Goal: Navigation & Orientation: Find specific page/section

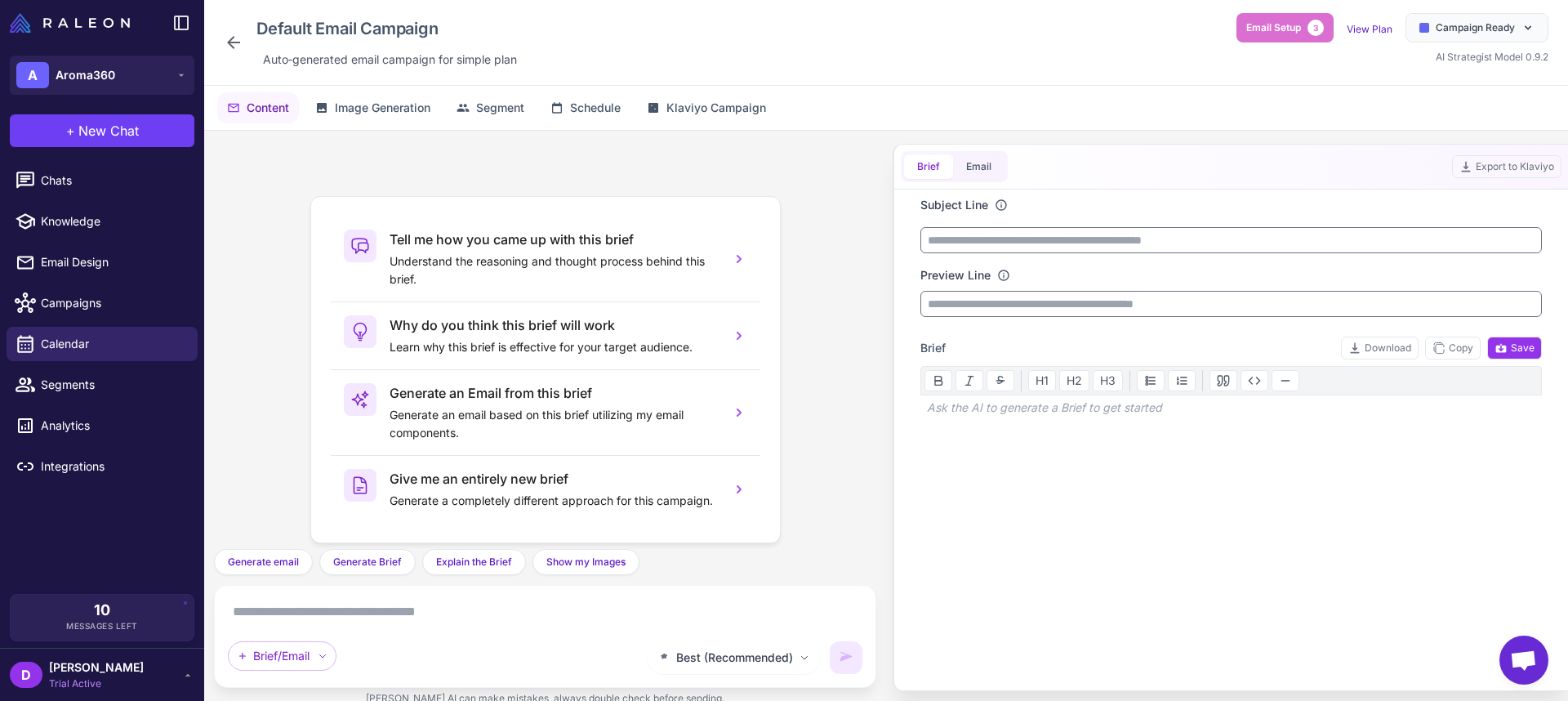
scroll to position [14, 0]
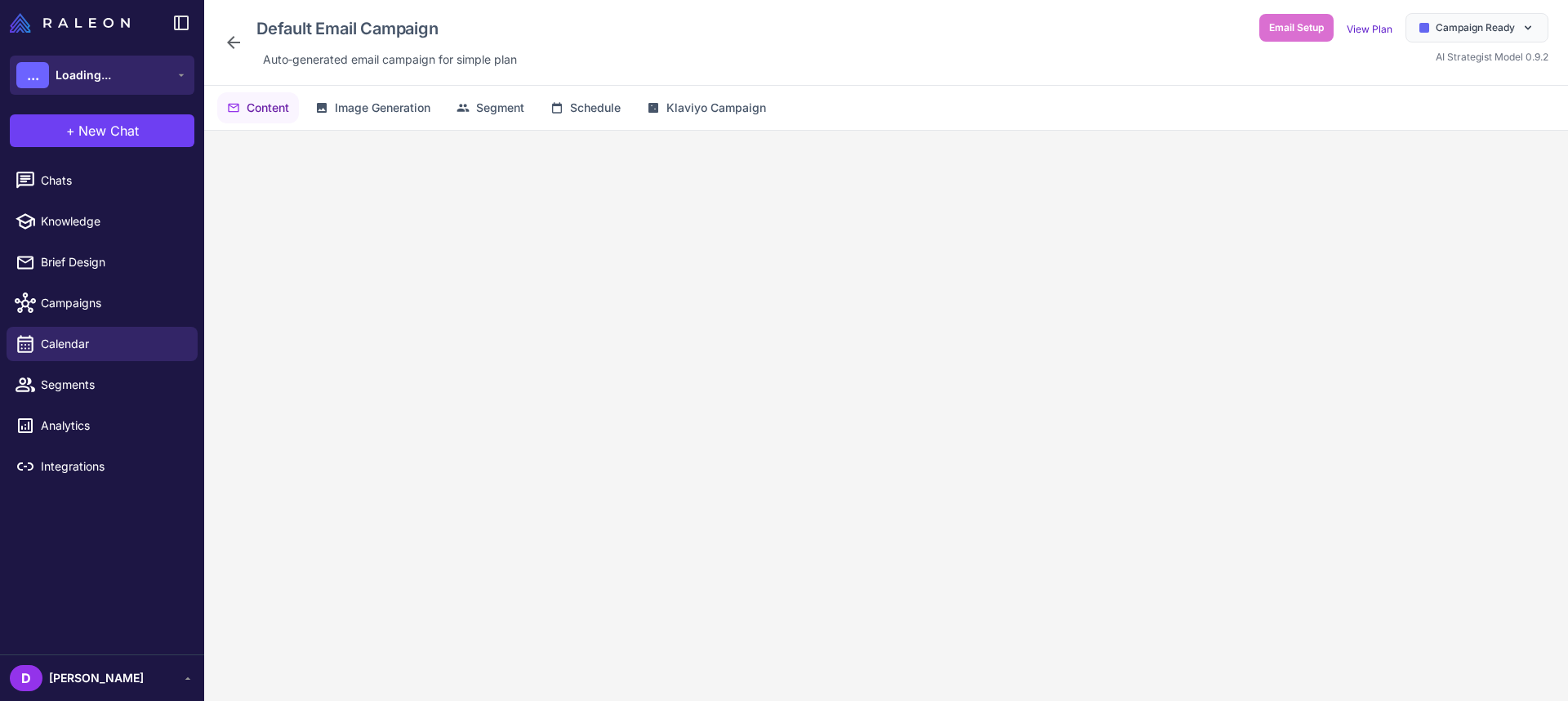
scroll to position [14, 0]
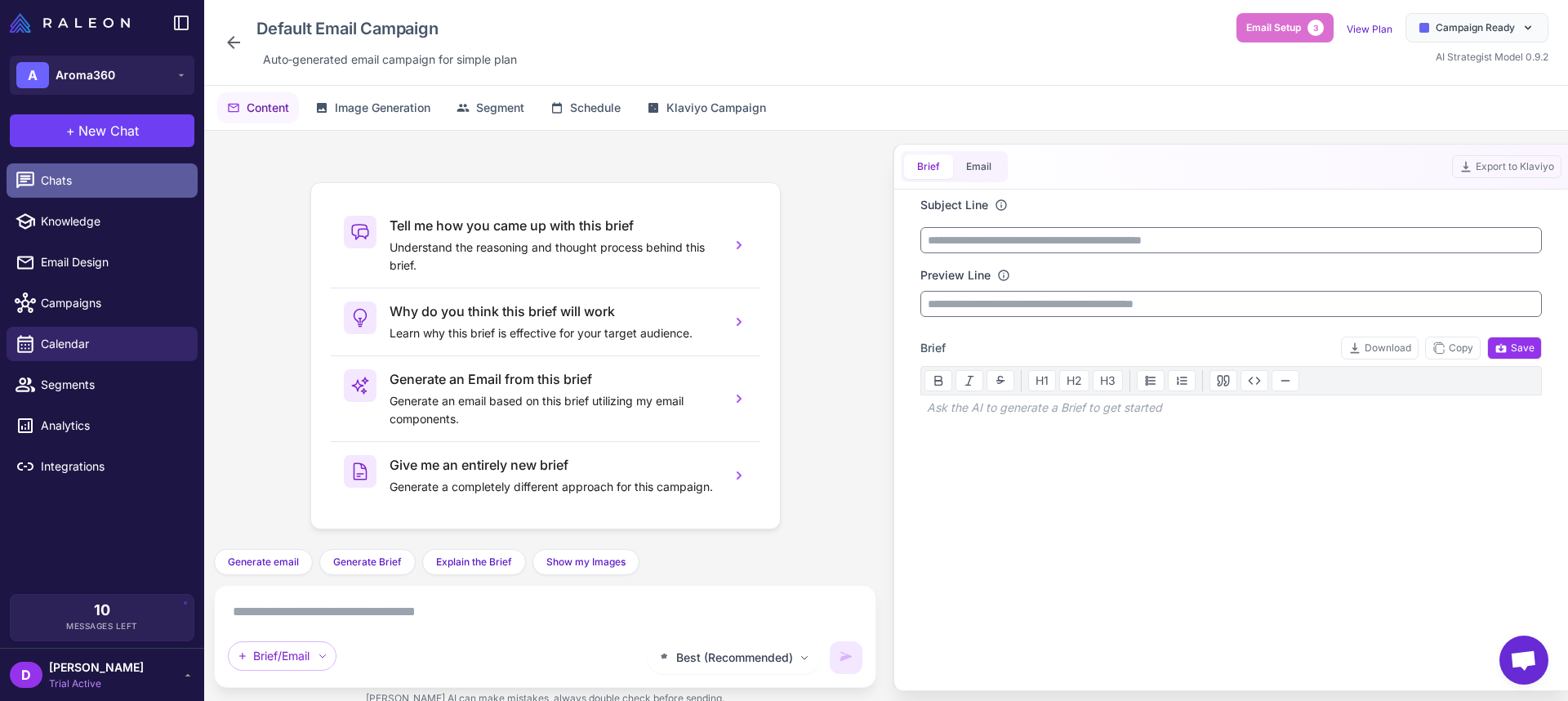
click at [83, 175] on span "Chats" at bounding box center [113, 180] width 144 height 18
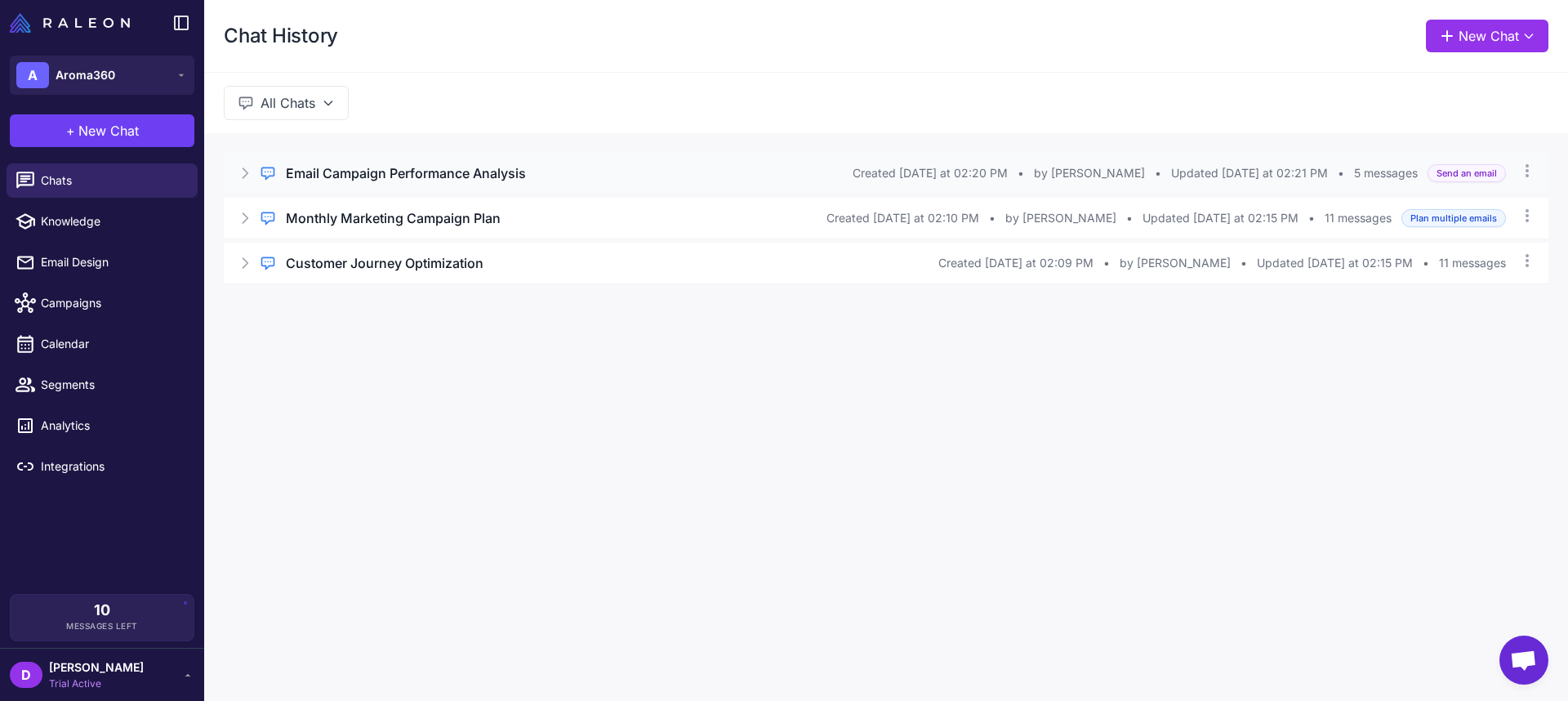
click at [250, 175] on icon at bounding box center [245, 173] width 16 height 16
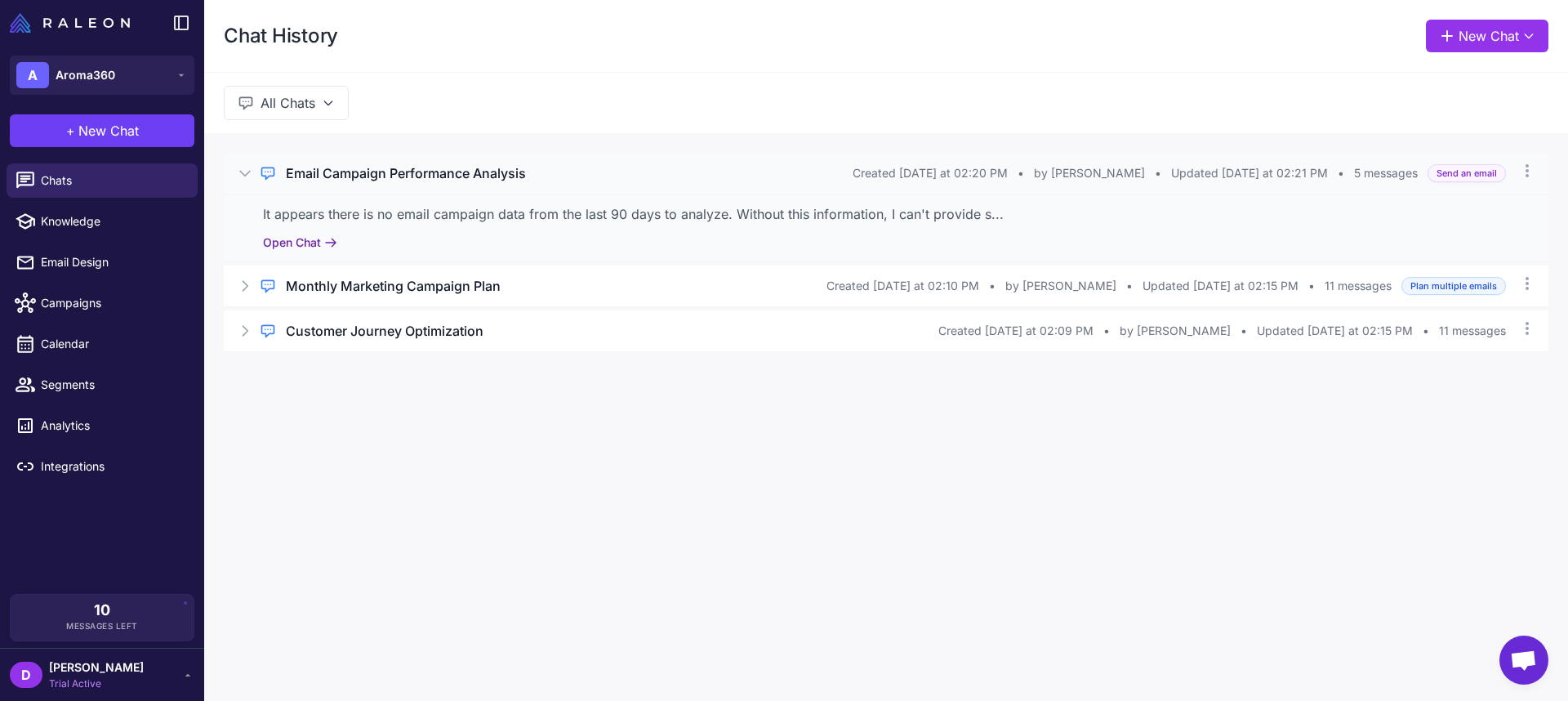
click at [309, 239] on button "Open Chat" at bounding box center [300, 242] width 75 height 18
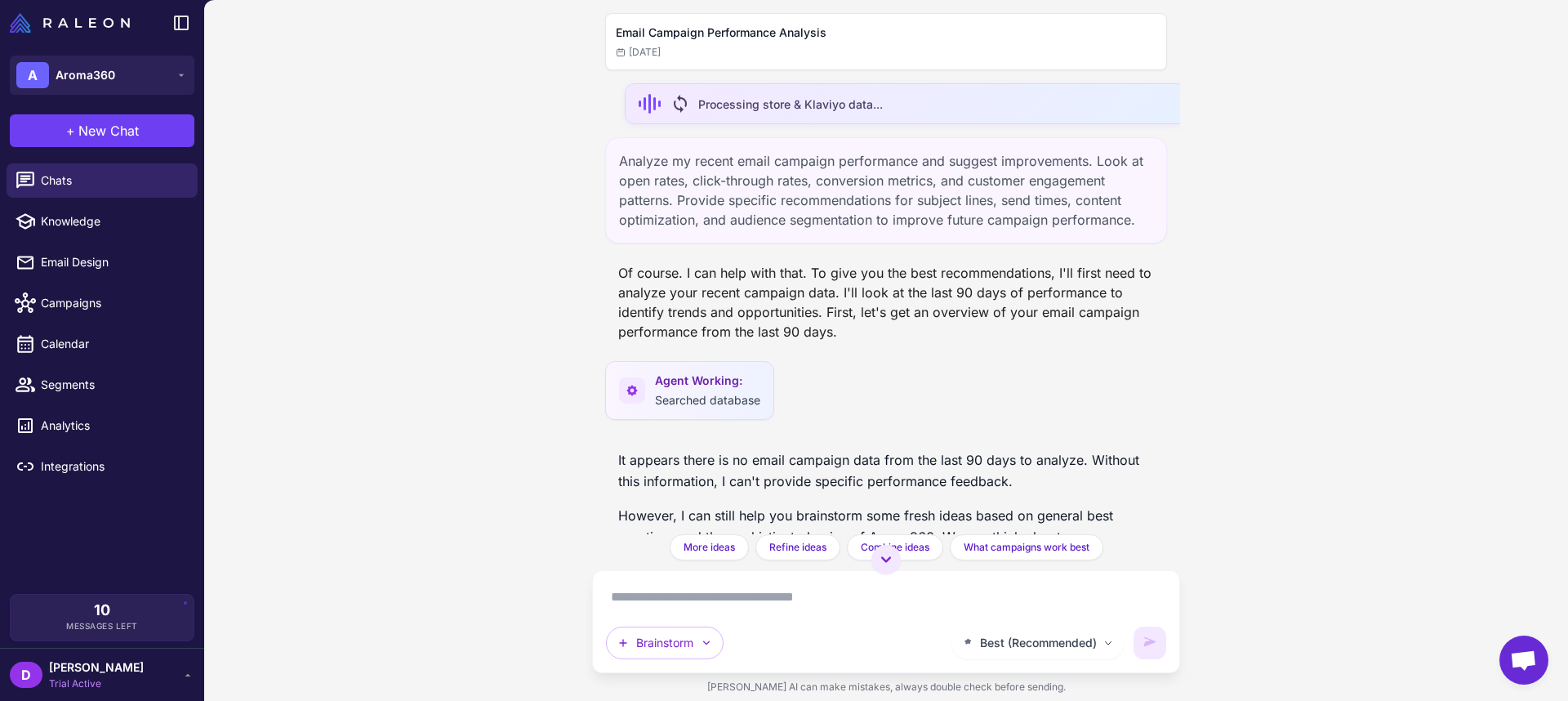
scroll to position [163, 0]
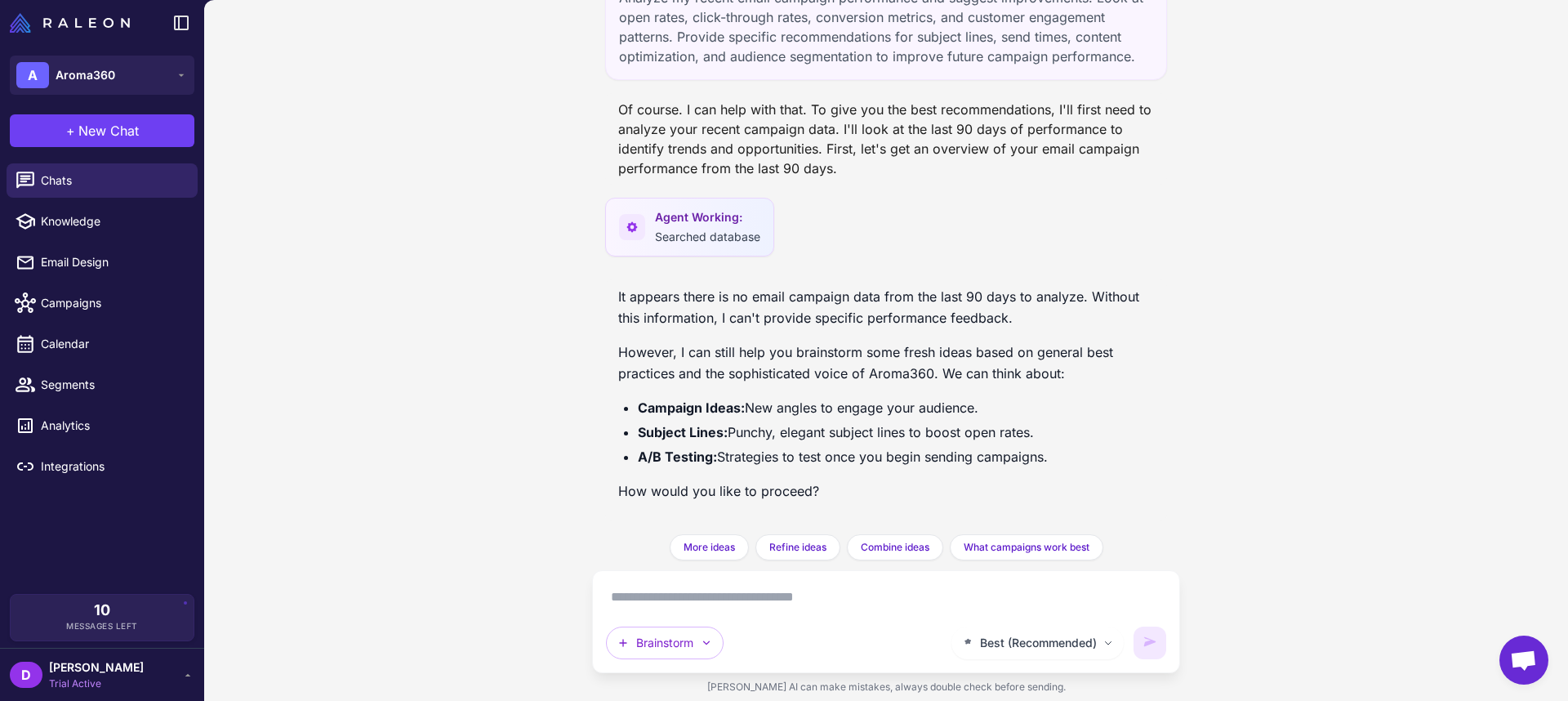
click at [633, 602] on textarea at bounding box center [886, 597] width 560 height 26
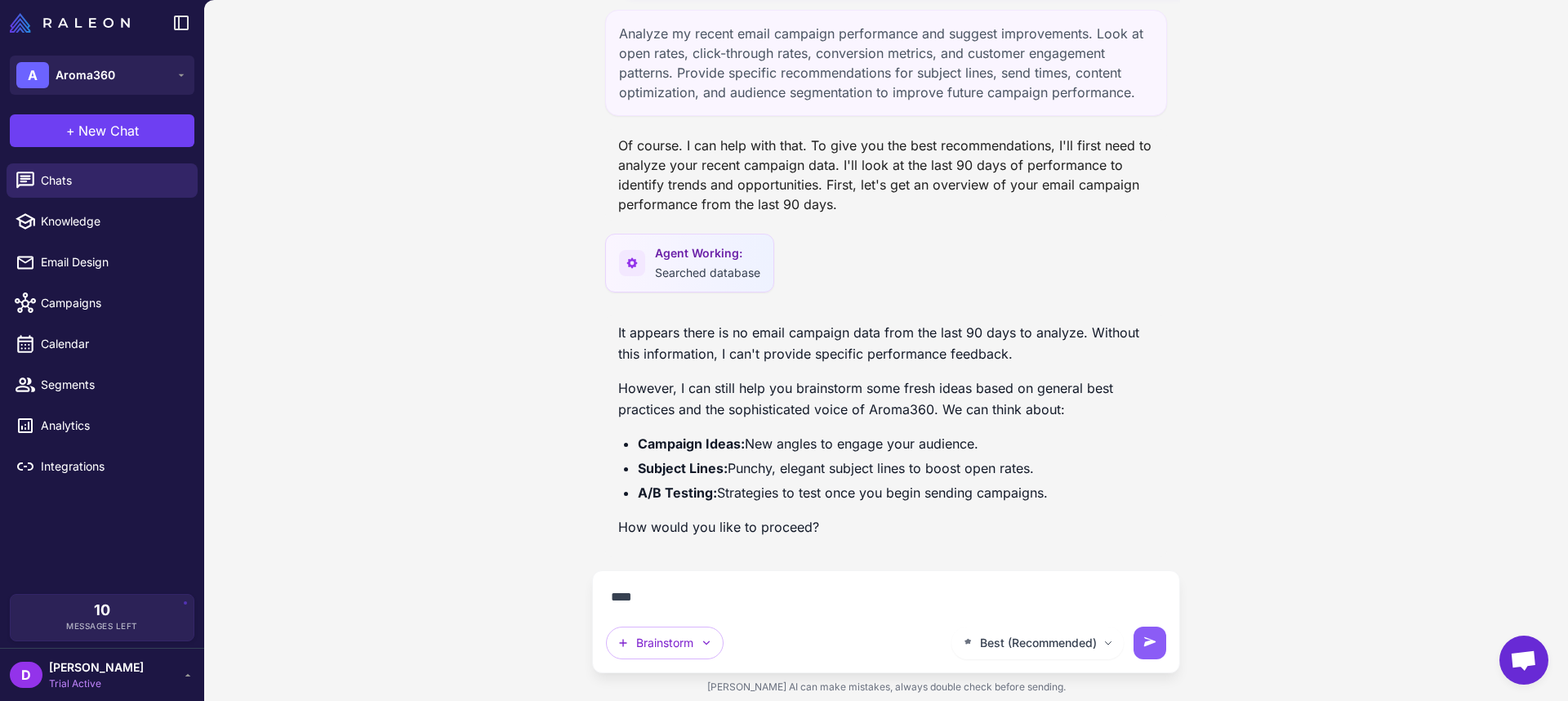
scroll to position [128, 0]
type textarea "**********"
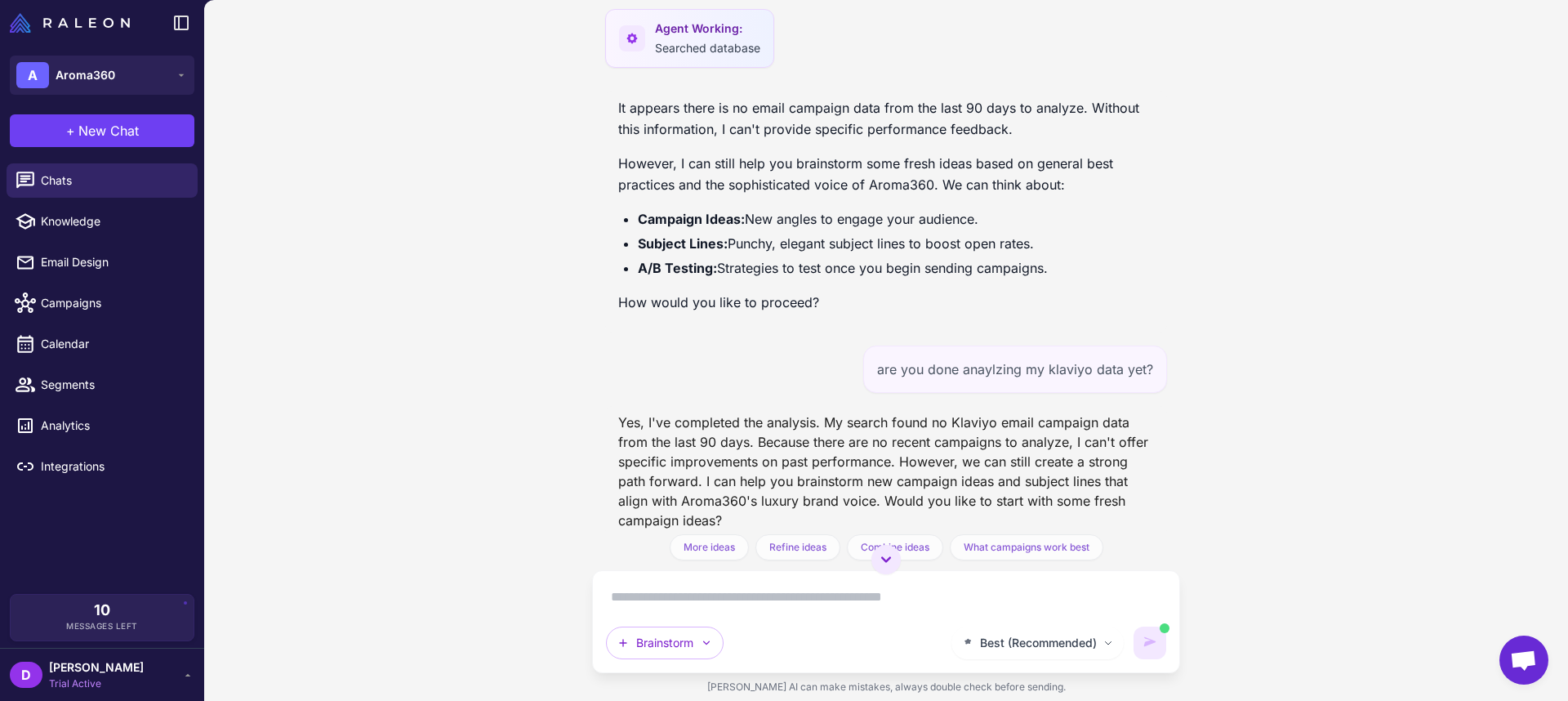
scroll to position [368, 0]
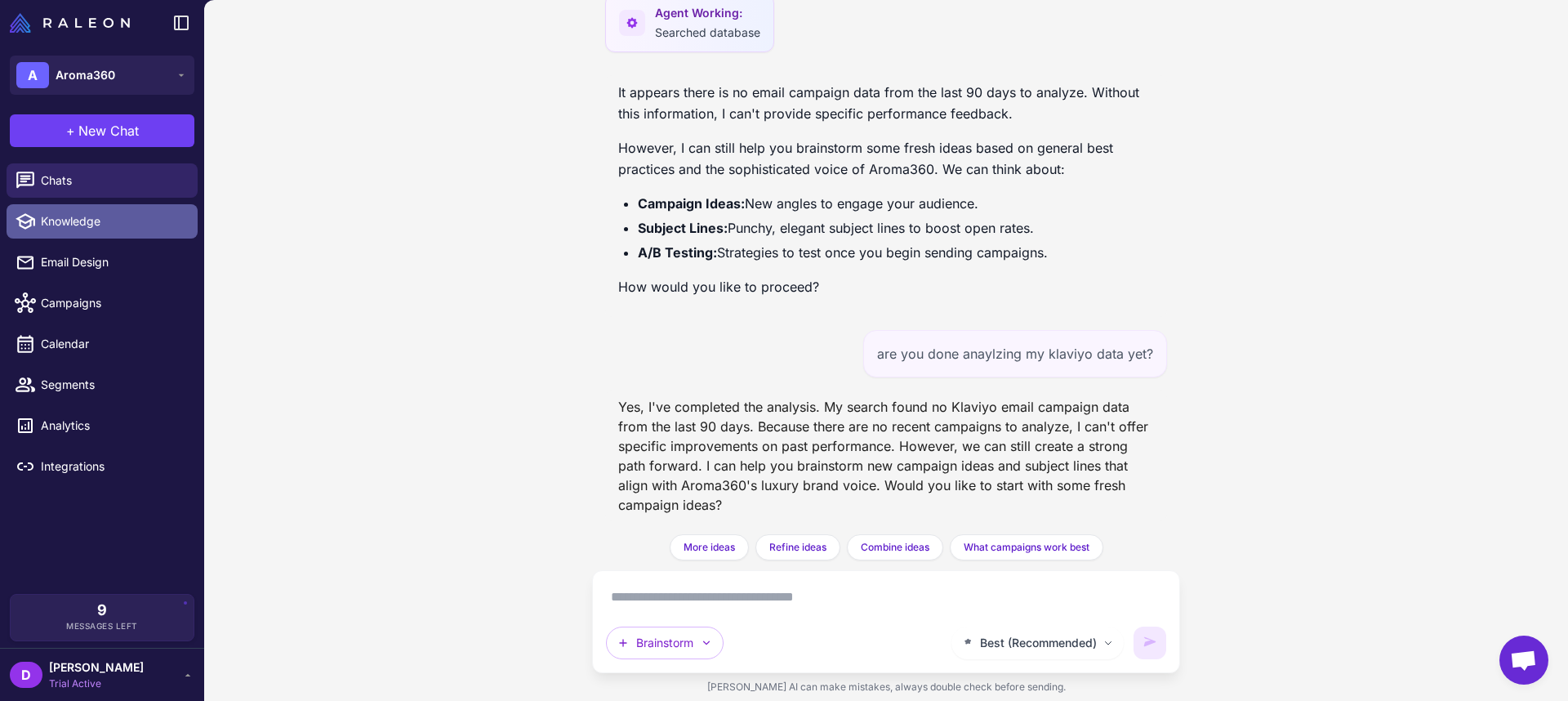
click at [81, 228] on span "Knowledge" at bounding box center [113, 221] width 144 height 18
select select
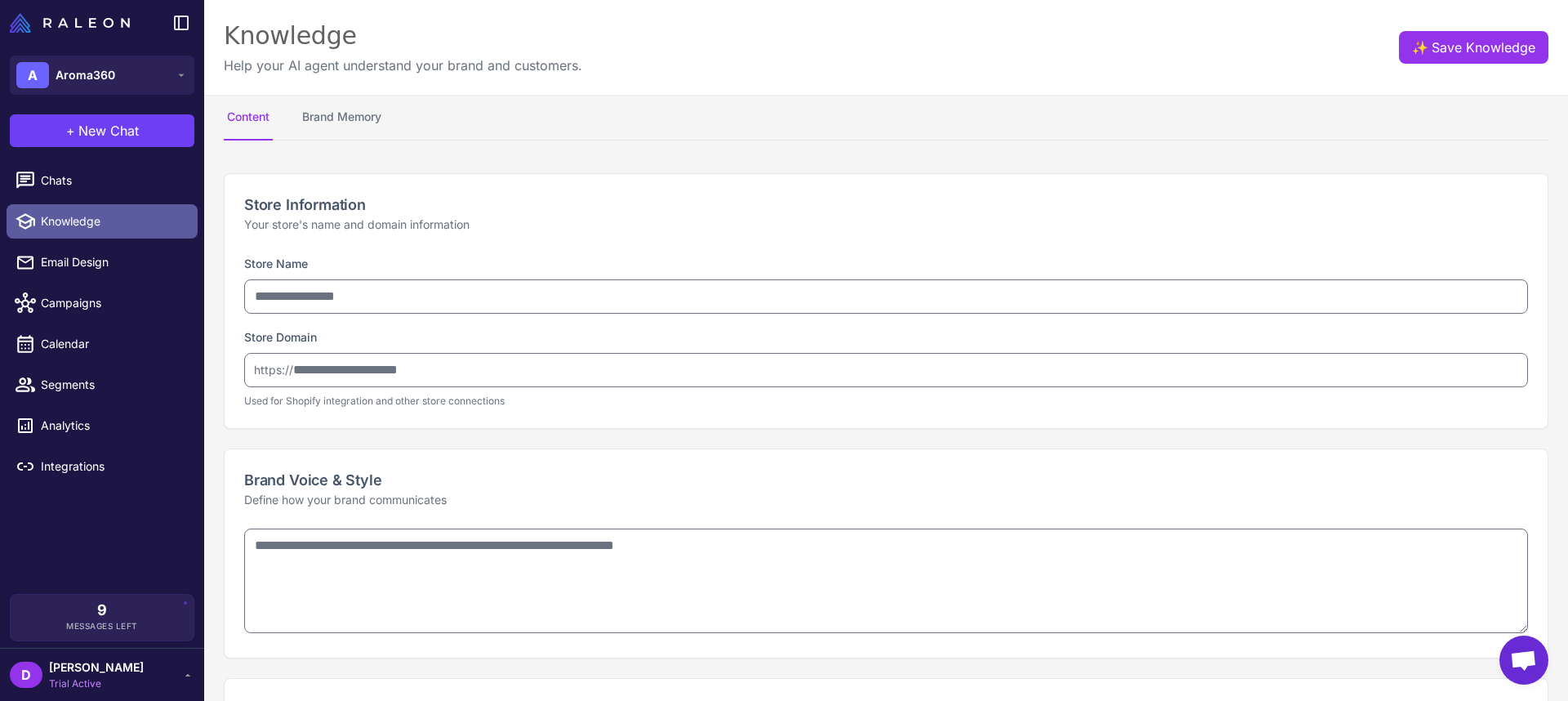
type input "********"
type input "**********"
type textarea "**********"
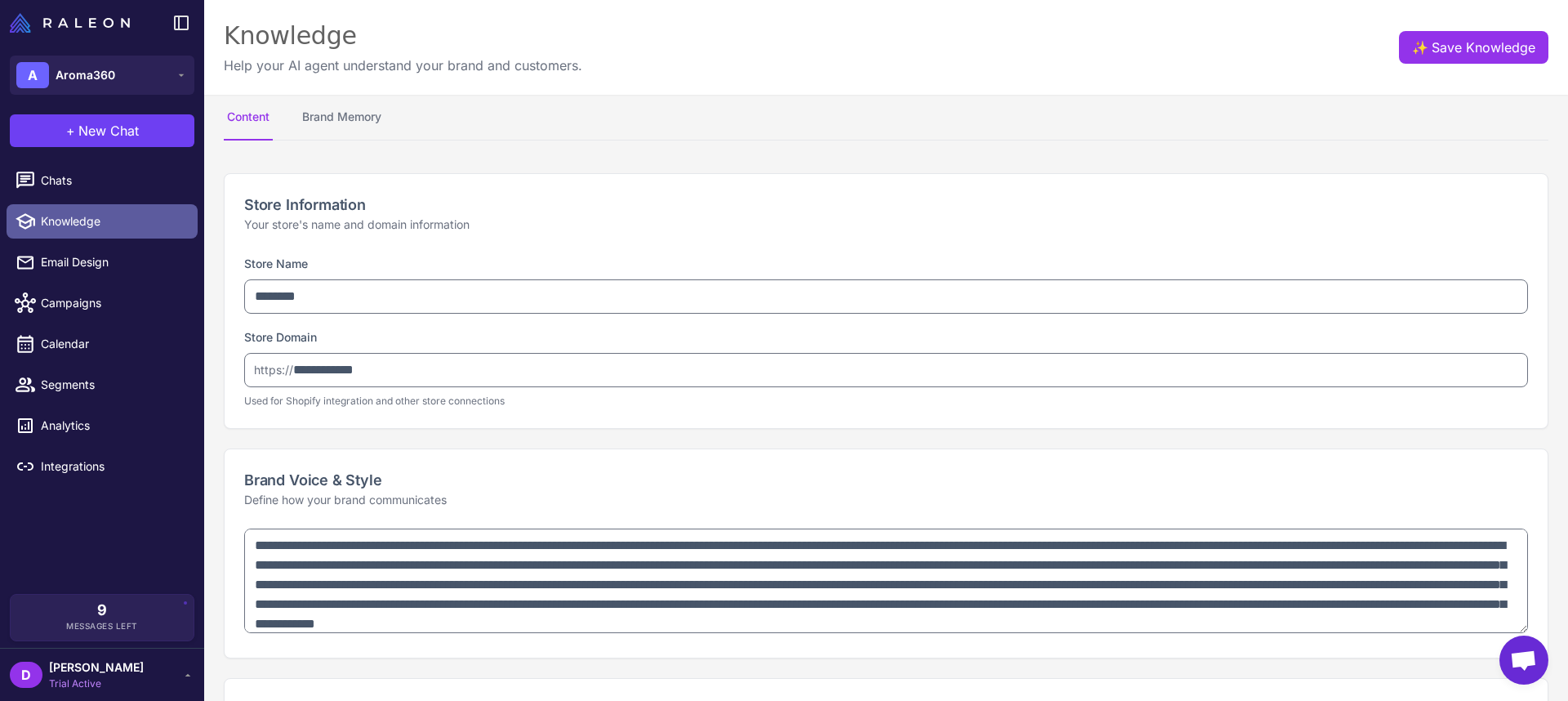
type textarea "**********"
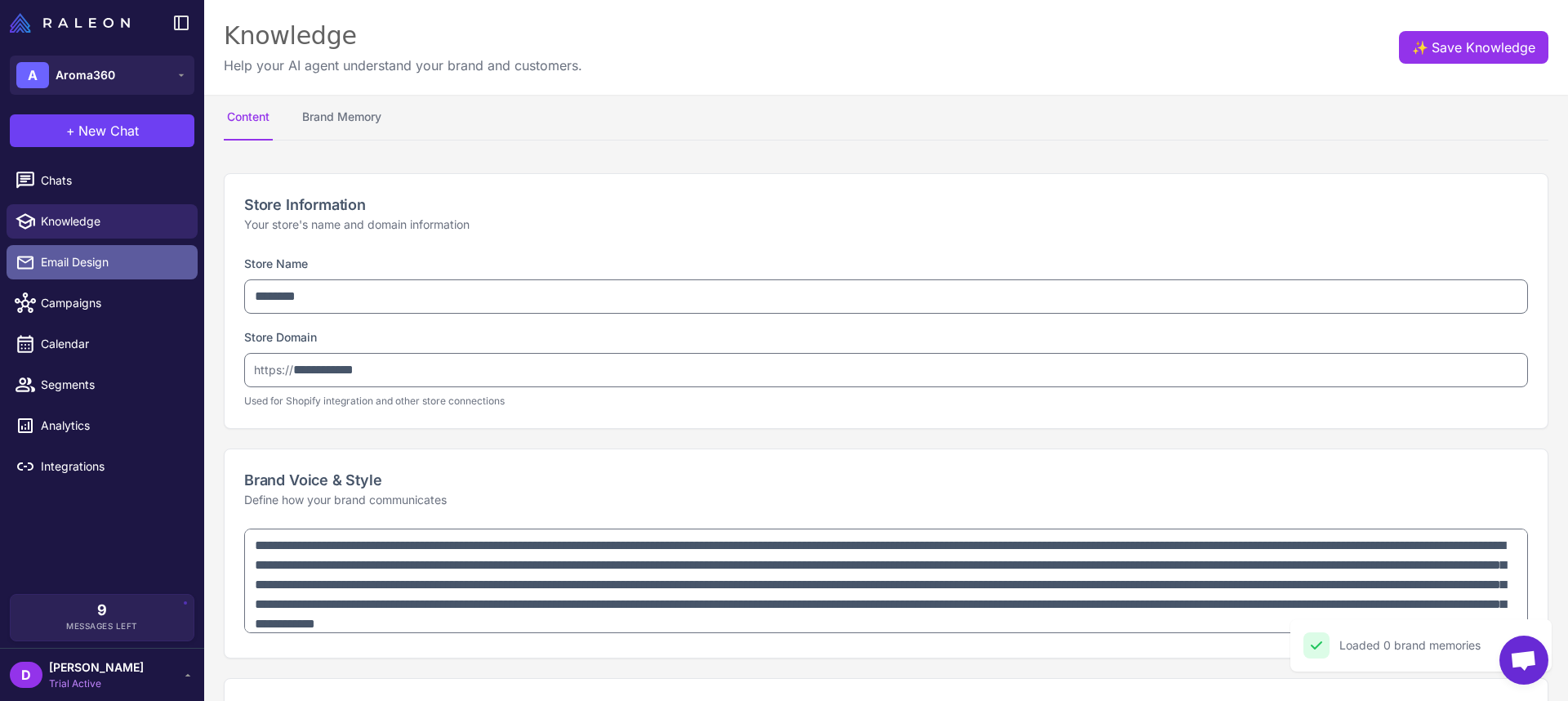
click at [91, 270] on span "Email Design" at bounding box center [113, 262] width 144 height 18
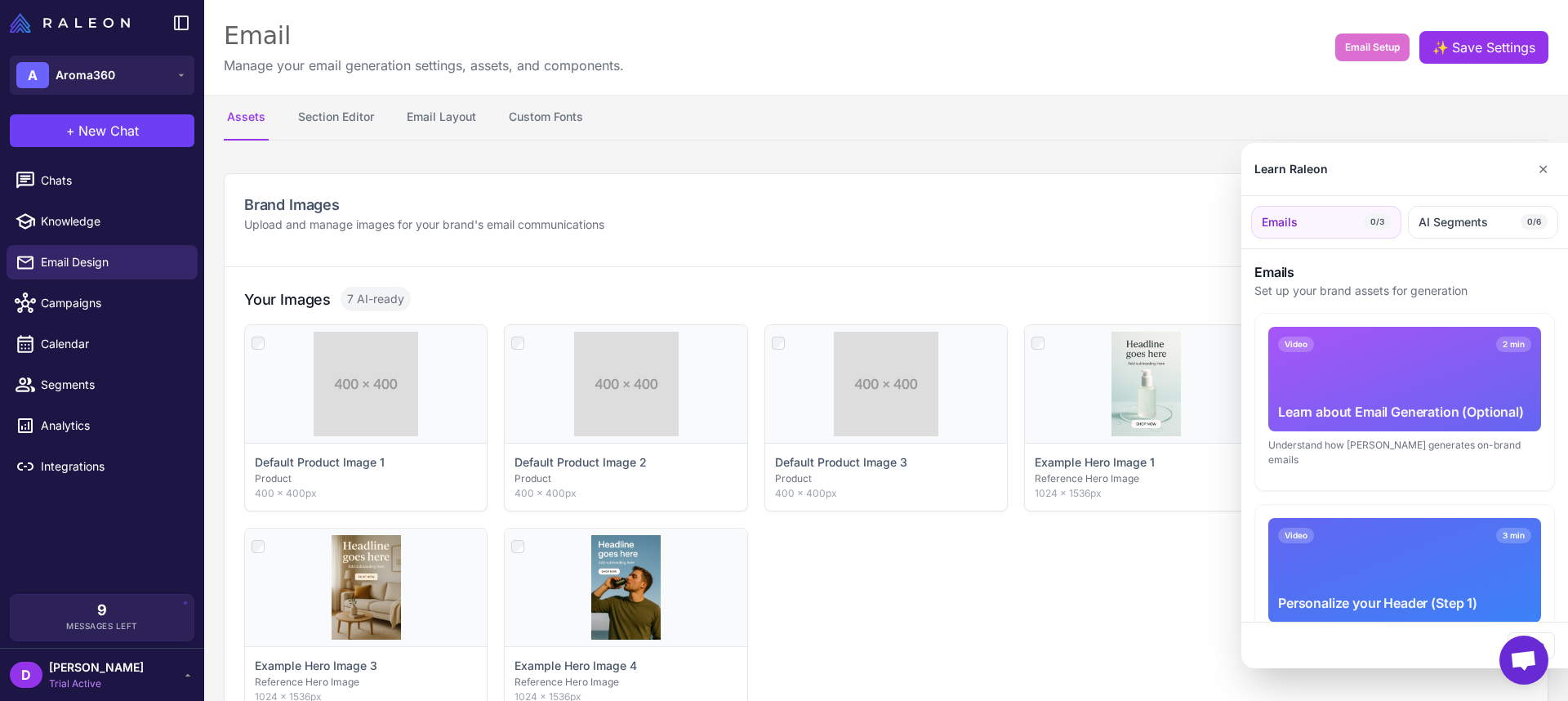
click at [85, 396] on div at bounding box center [784, 350] width 1568 height 701
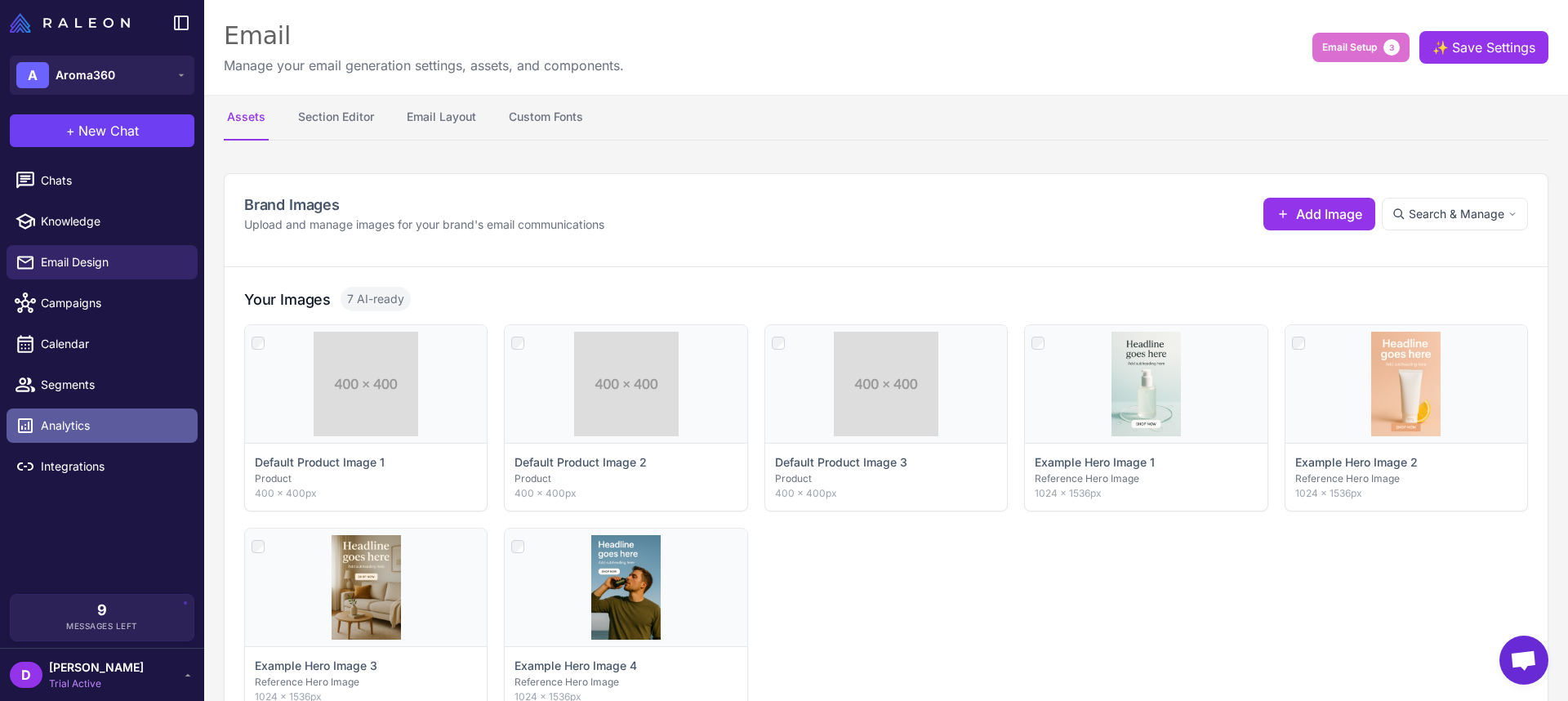
click at [90, 427] on span "Analytics" at bounding box center [113, 425] width 144 height 18
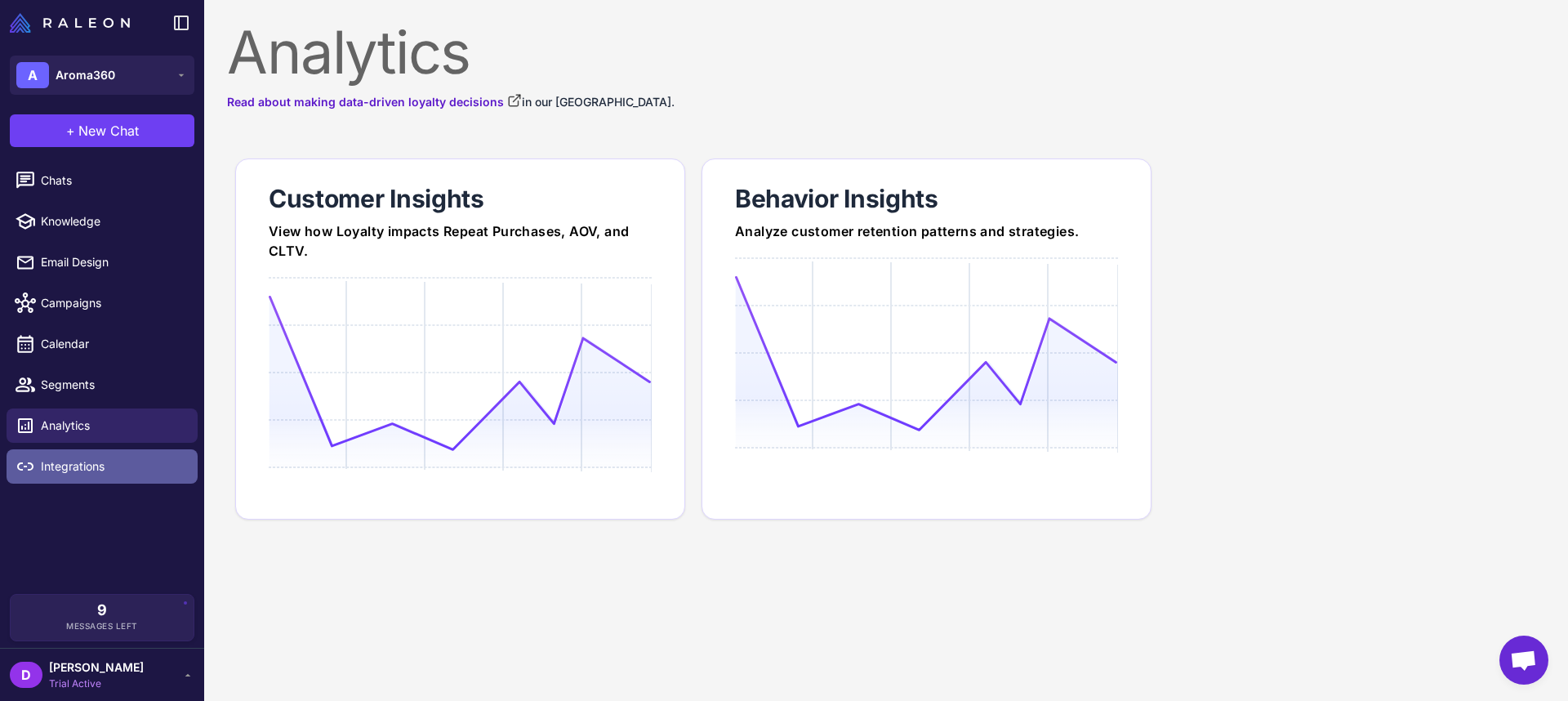
click at [68, 467] on span "Integrations" at bounding box center [113, 466] width 144 height 18
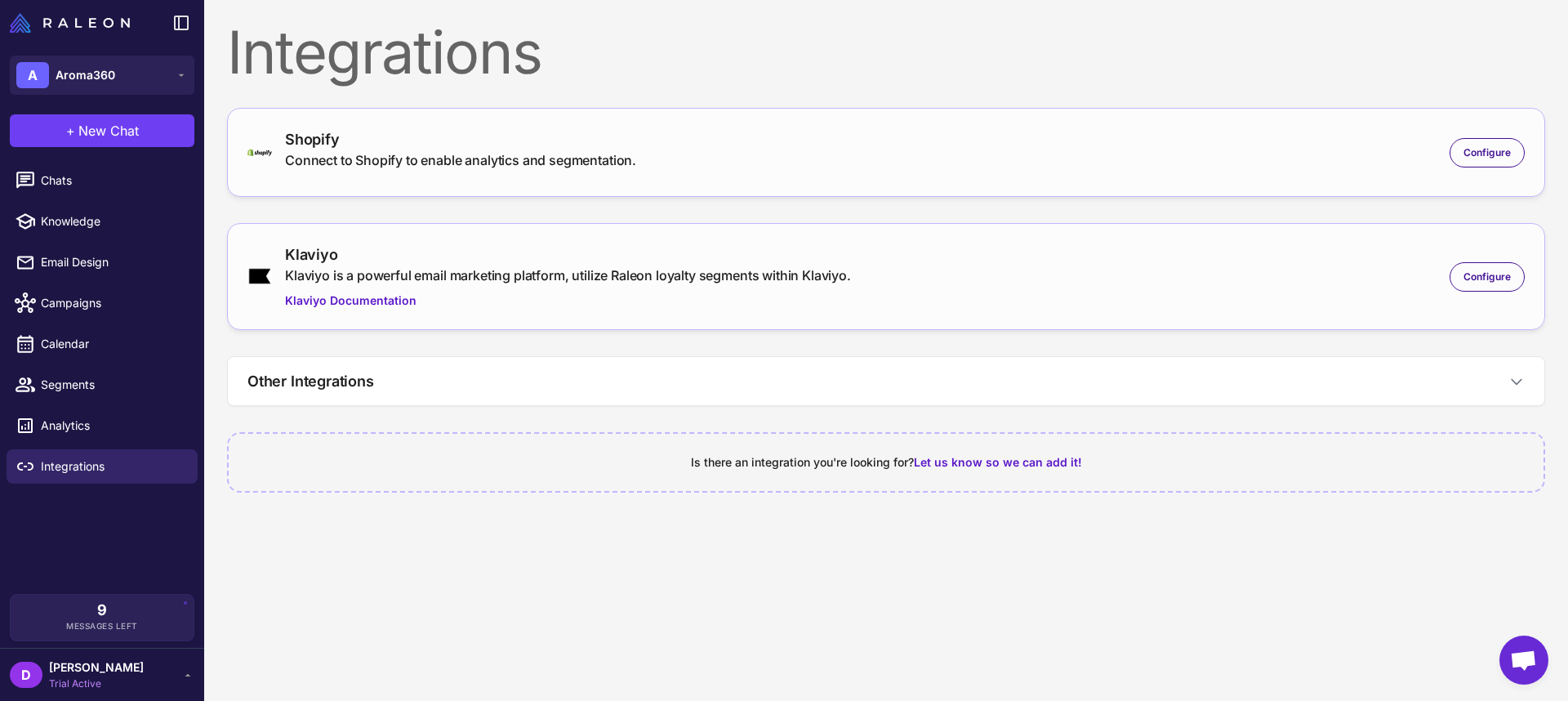
click at [189, 669] on icon at bounding box center [187, 674] width 13 height 13
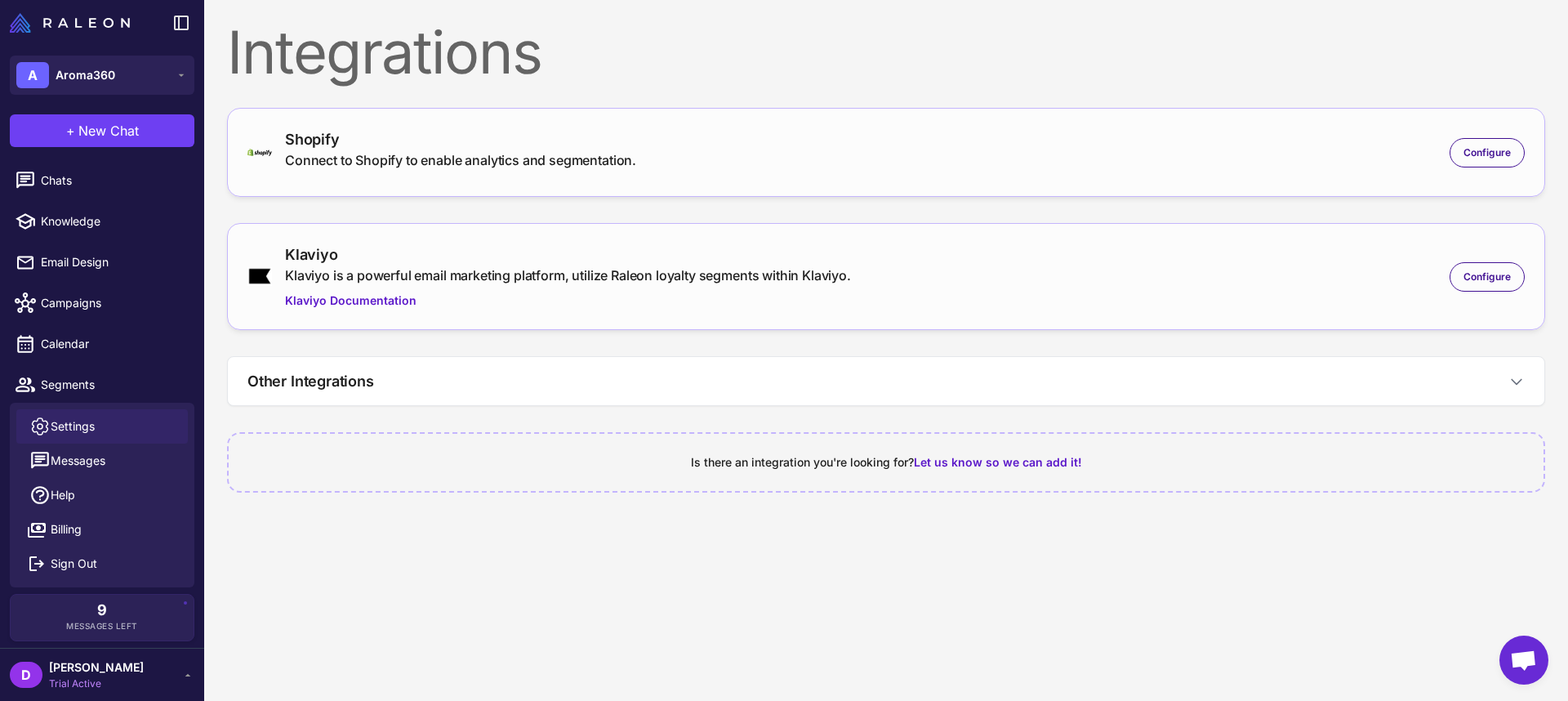
click at [91, 426] on span "Settings" at bounding box center [72, 426] width 44 height 18
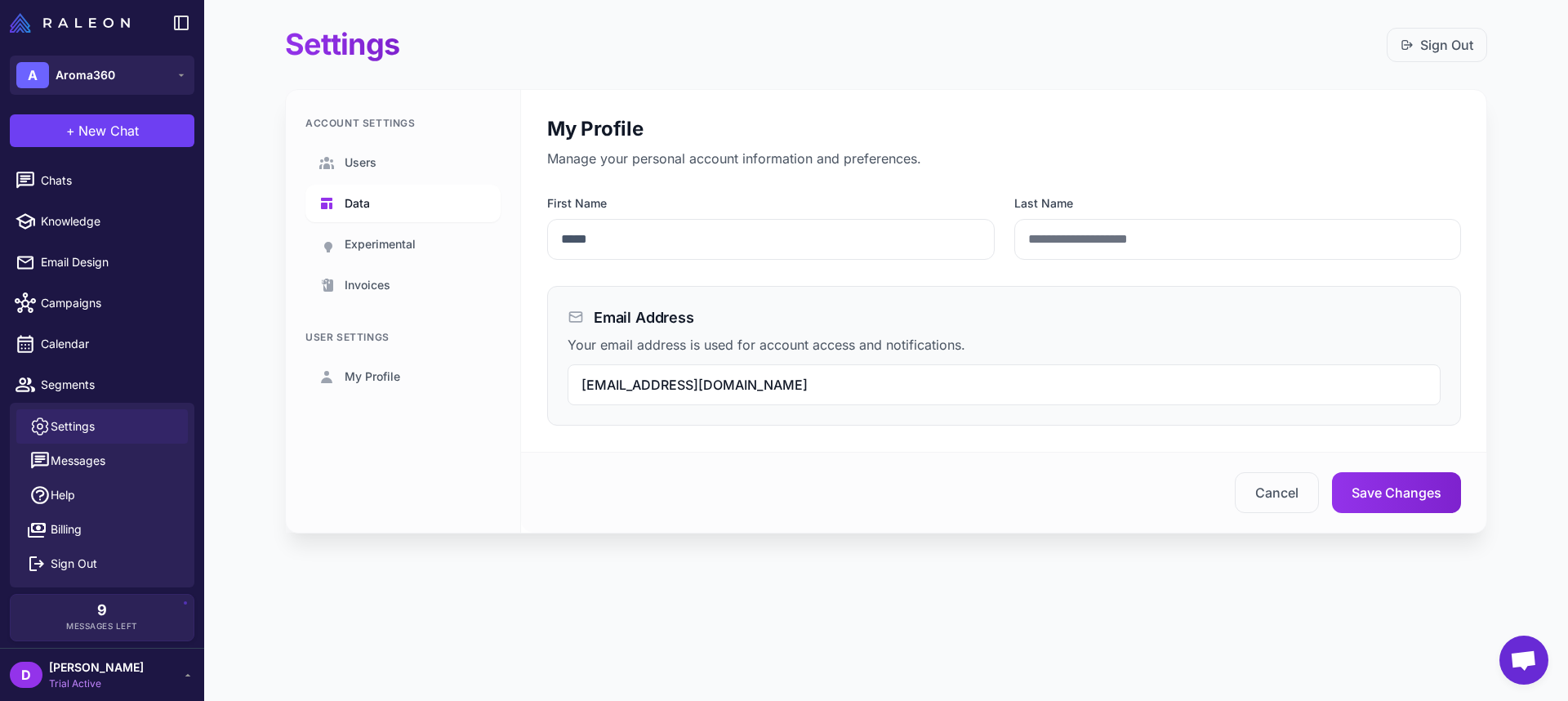
click at [375, 208] on link "Data" at bounding box center [402, 203] width 195 height 37
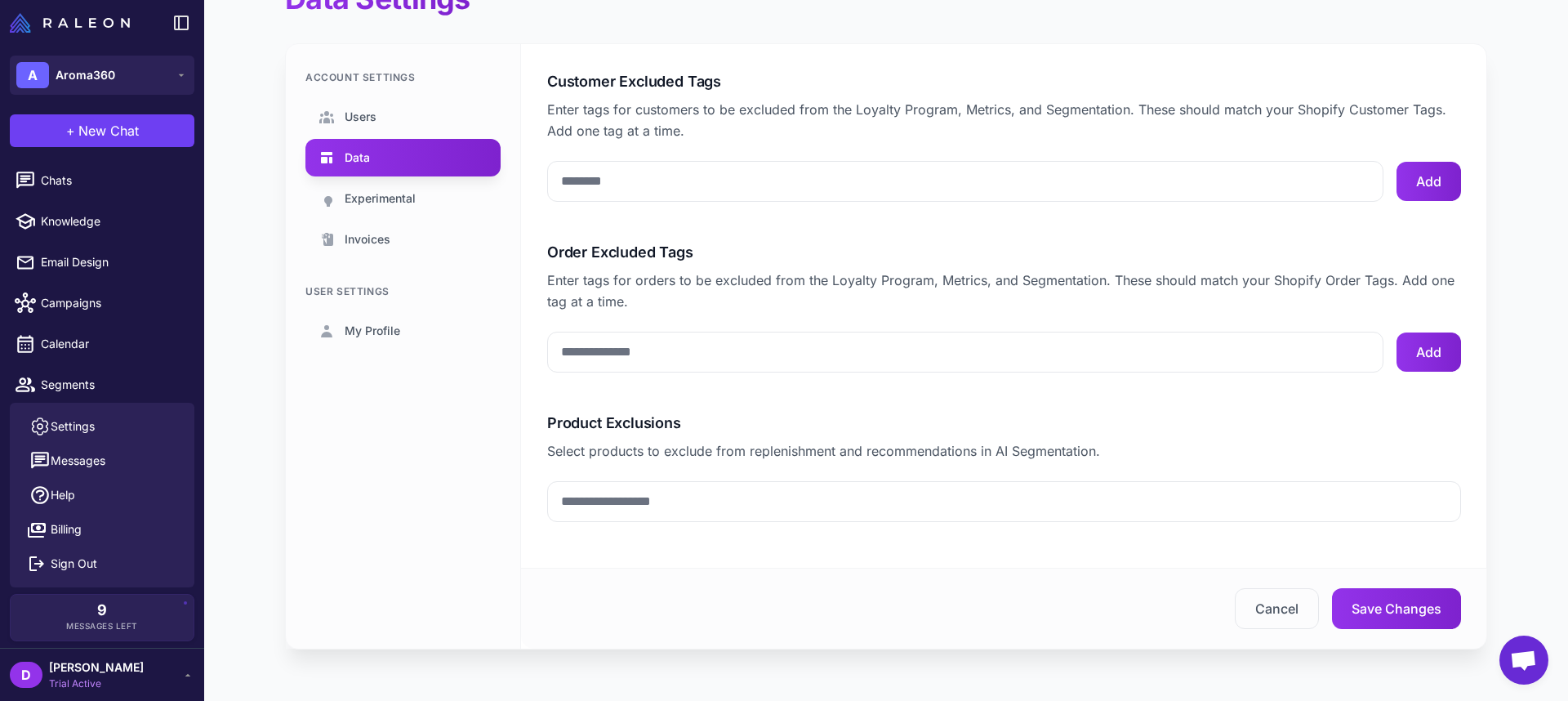
scroll to position [47, 0]
click at [398, 201] on span "Experimental" at bounding box center [380, 198] width 71 height 18
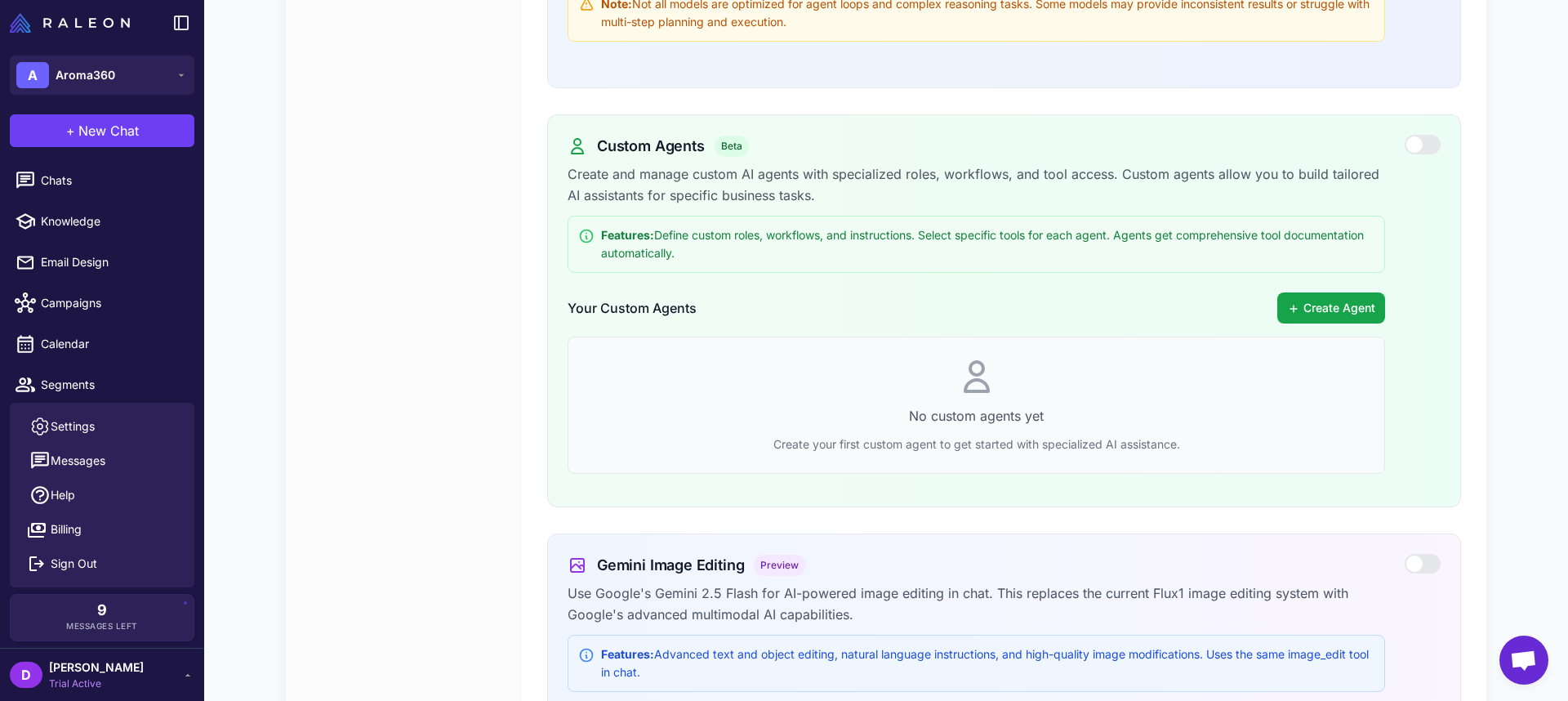
scroll to position [573, 0]
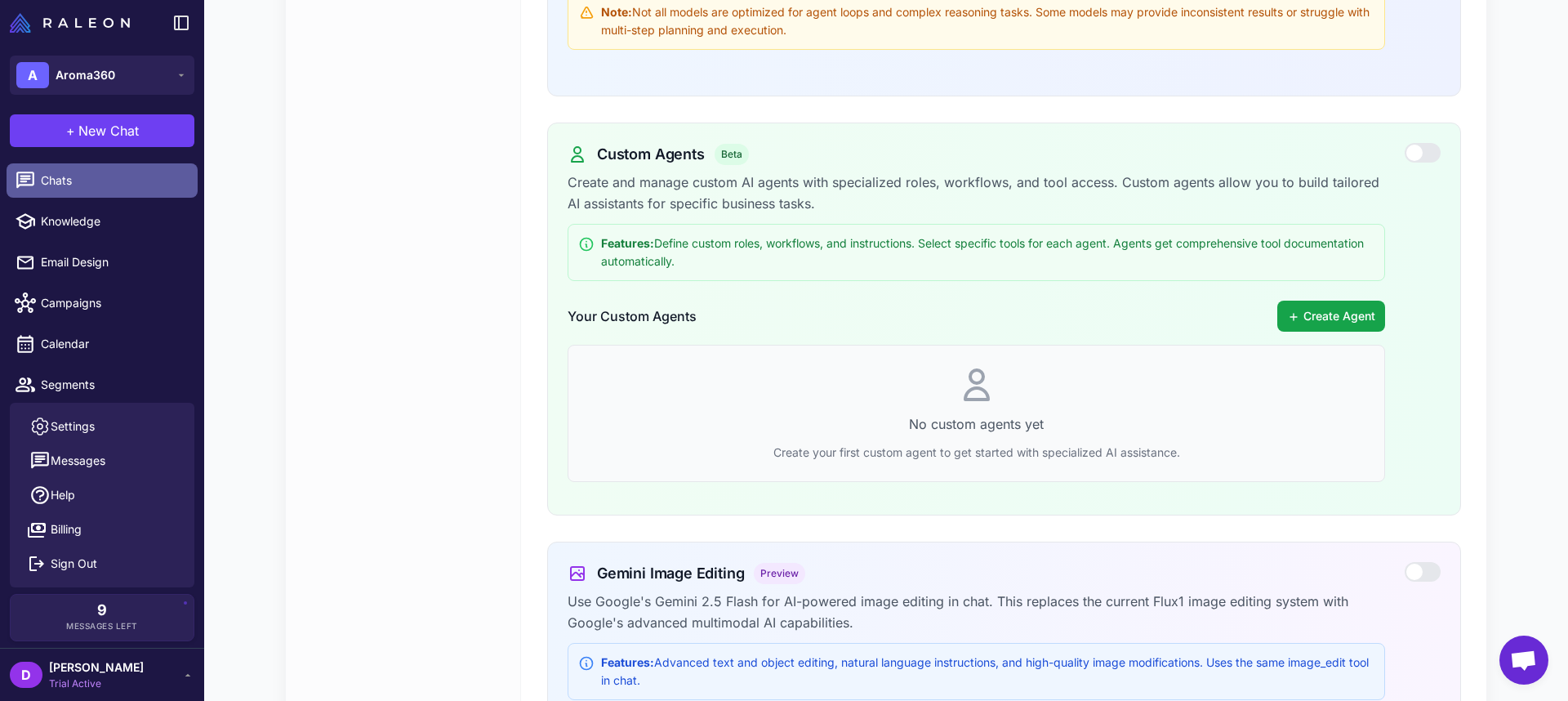
click at [69, 177] on span "Chats" at bounding box center [113, 180] width 144 height 18
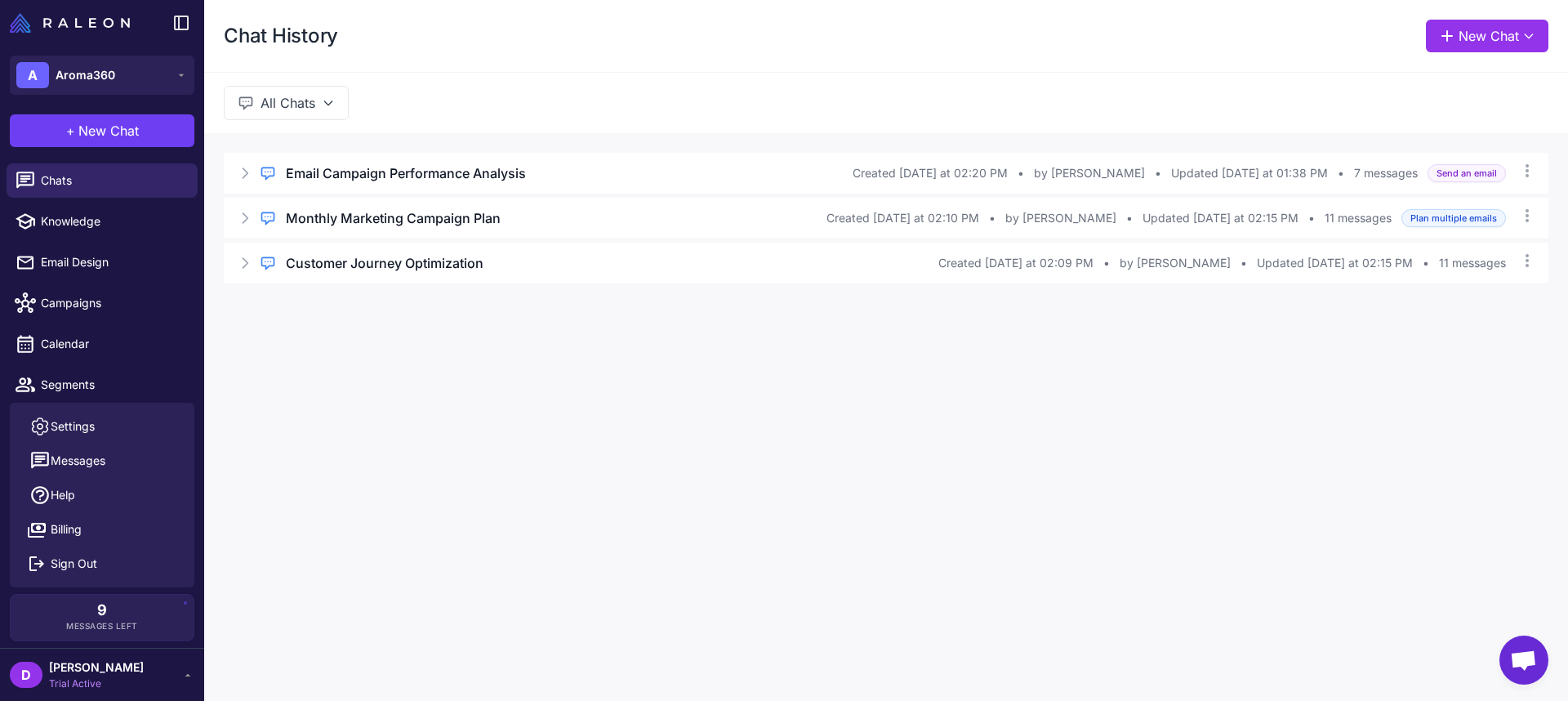
click at [290, 105] on button "All Chats" at bounding box center [286, 103] width 125 height 35
click at [441, 102] on div "All Chats All Chats My Chats Brief Chats" at bounding box center [885, 102] width 1363 height 62
